Goal: Task Accomplishment & Management: Manage account settings

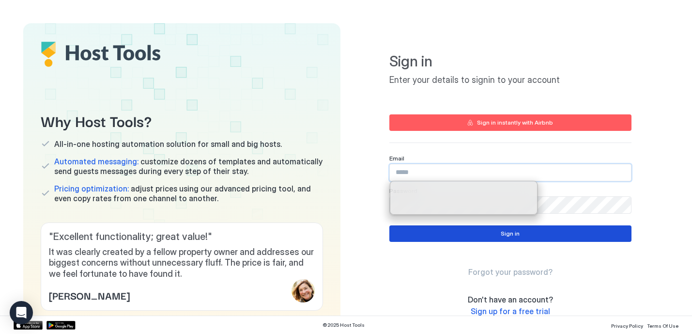
type input "**********"
click at [581, 238] on button "Sign in" at bounding box center [510, 233] width 242 height 16
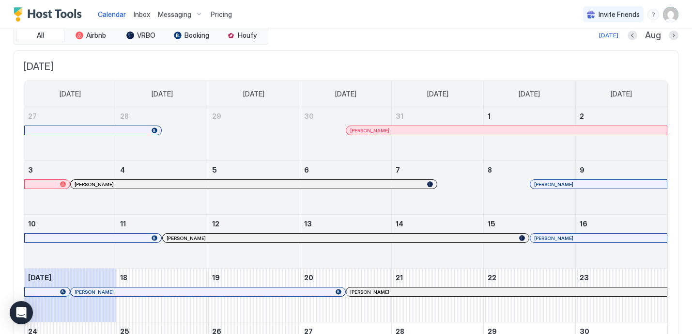
scroll to position [18, 0]
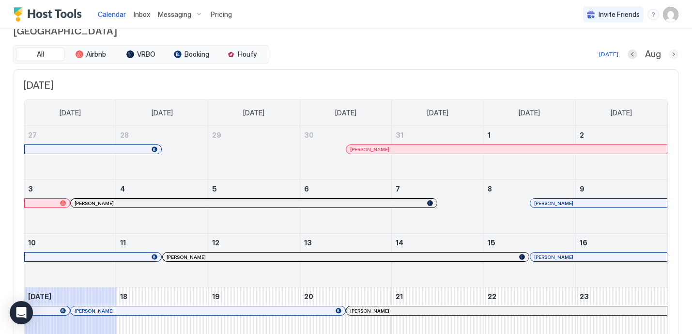
click at [673, 50] on button "Next month" at bounding box center [674, 54] width 10 height 10
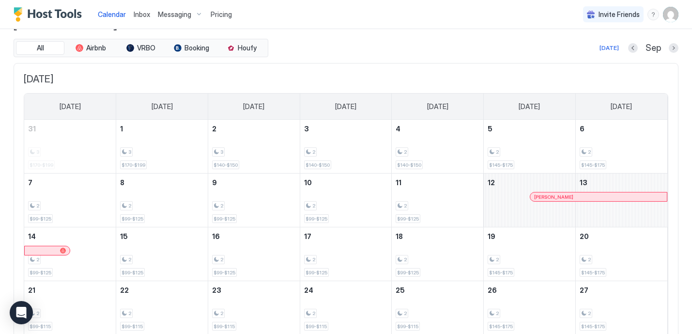
scroll to position [24, 0]
click at [634, 45] on button "Previous month" at bounding box center [633, 48] width 10 height 10
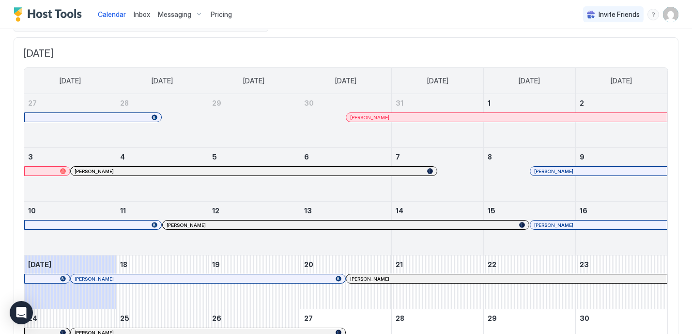
scroll to position [19, 0]
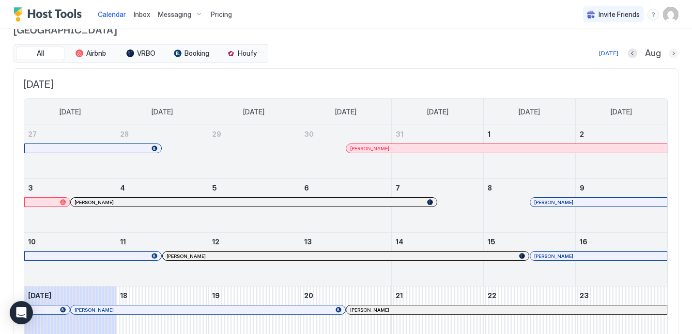
click at [673, 55] on button "Next month" at bounding box center [674, 53] width 10 height 10
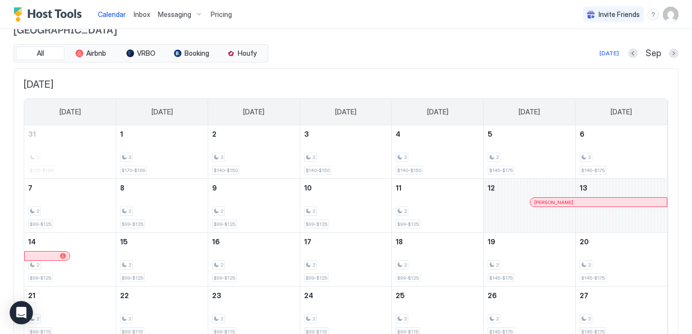
click at [672, 16] on img "User profile" at bounding box center [670, 14] width 15 height 15
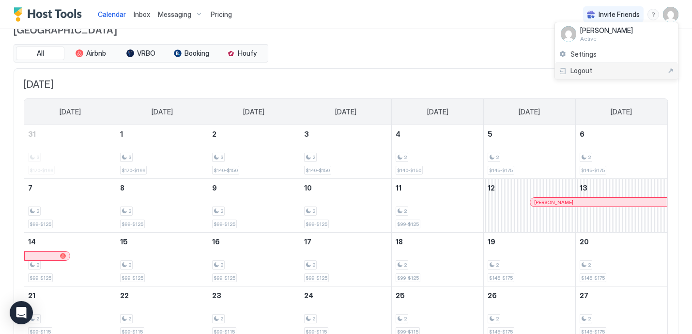
click at [602, 73] on div "Logout" at bounding box center [616, 70] width 115 height 9
